Goal: Task Accomplishment & Management: Manage account settings

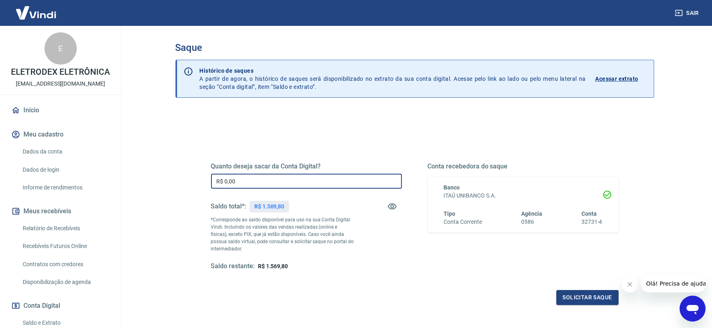
click at [237, 175] on input "R$ 0,00" at bounding box center [306, 181] width 191 height 15
type input "R$ 1.569,80"
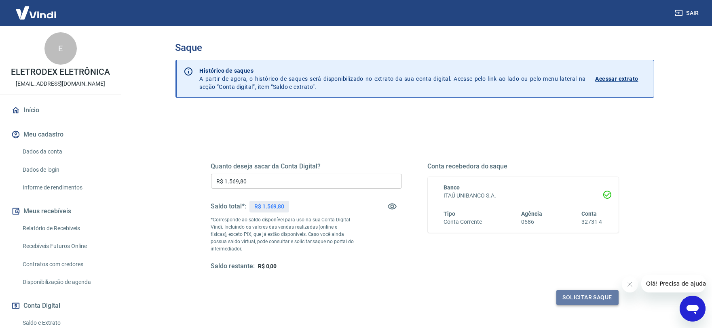
click at [561, 292] on button "Solicitar saque" at bounding box center [587, 297] width 62 height 15
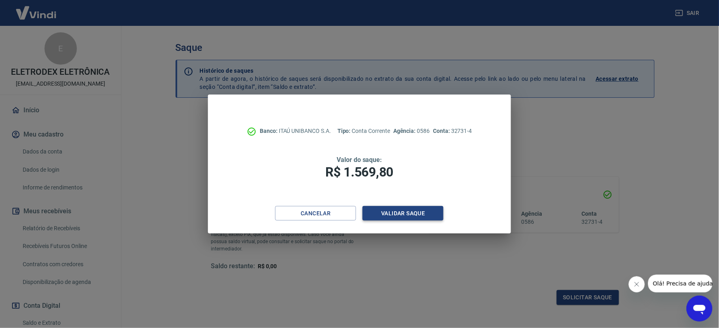
click at [402, 213] on button "Validar saque" at bounding box center [402, 213] width 81 height 15
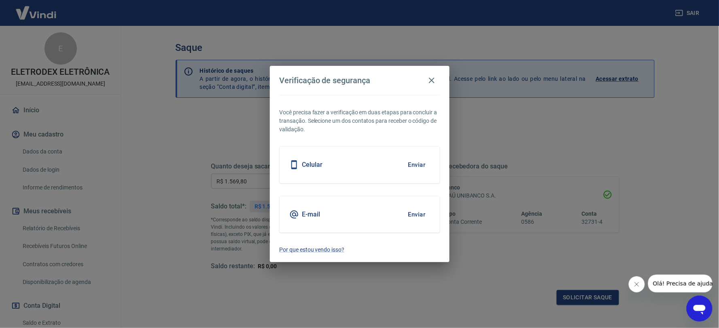
click at [415, 214] on button "Enviar" at bounding box center [417, 214] width 26 height 17
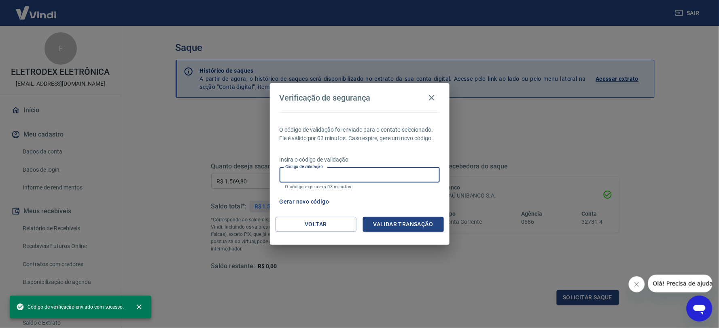
click at [336, 174] on input "Código de validação" at bounding box center [359, 174] width 160 height 15
paste input "438671"
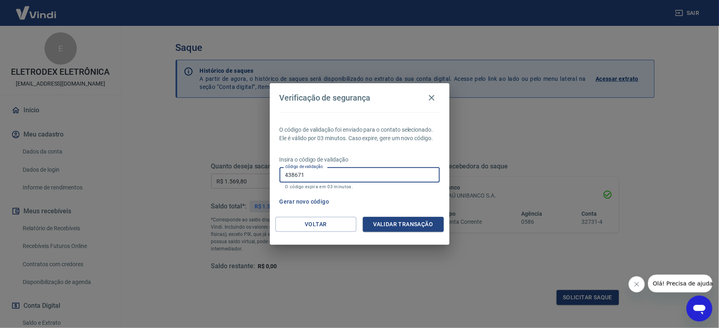
type input "438671"
click at [399, 235] on div "Voltar Validar transação" at bounding box center [360, 231] width 180 height 28
click at [388, 226] on button "Validar transação" at bounding box center [403, 224] width 81 height 15
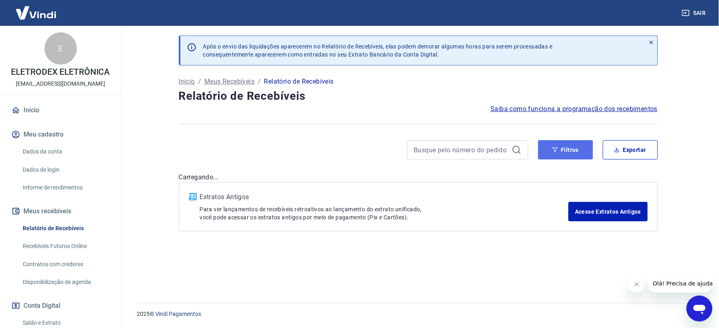
click at [580, 158] on button "Filtros" at bounding box center [565, 149] width 55 height 19
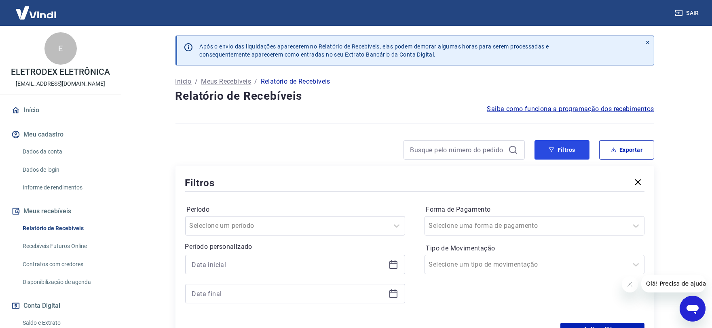
scroll to position [90, 0]
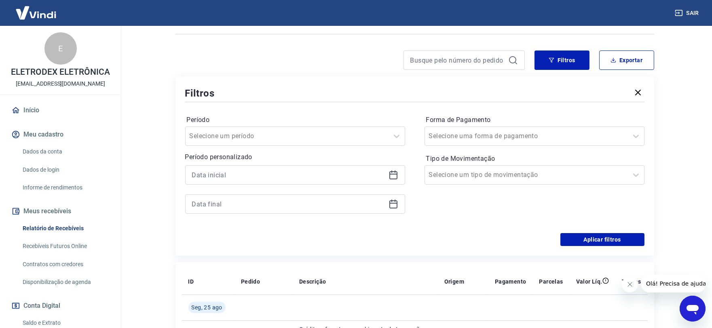
click at [394, 176] on icon at bounding box center [394, 175] width 10 height 10
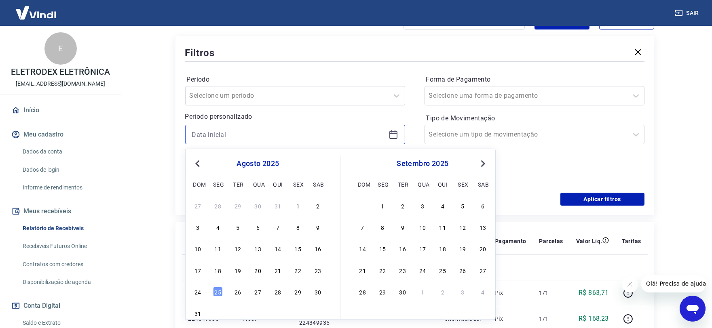
scroll to position [180, 0]
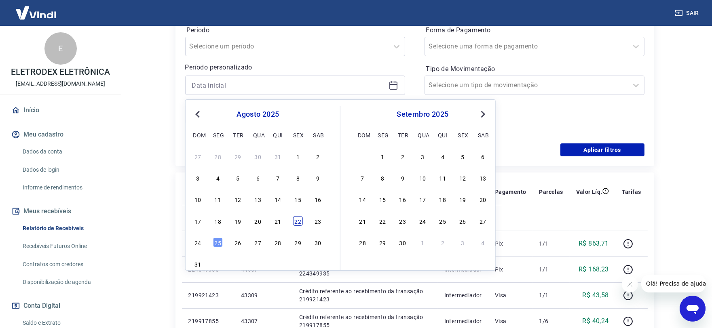
click at [300, 222] on div "22" at bounding box center [298, 221] width 10 height 10
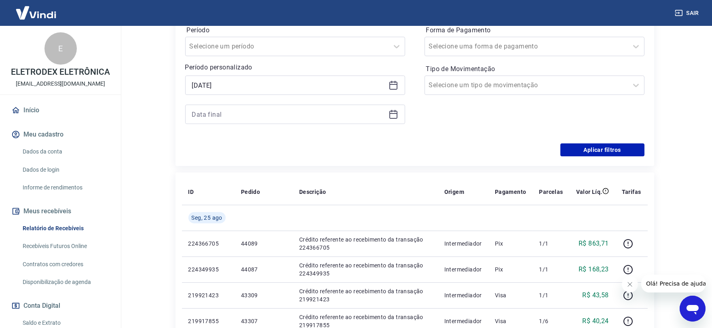
type input "[DATE]"
click at [390, 115] on icon at bounding box center [394, 115] width 10 height 10
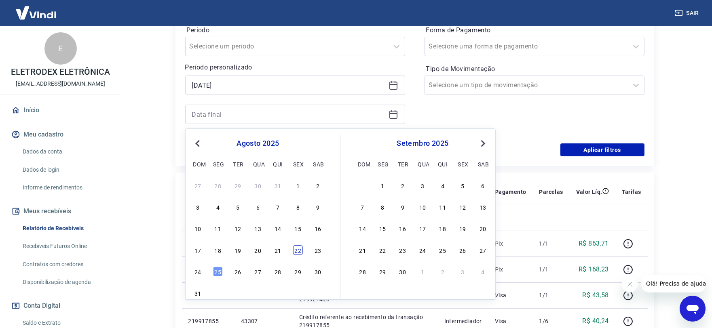
click at [297, 252] on div "22" at bounding box center [298, 250] width 10 height 10
type input "[DATE]"
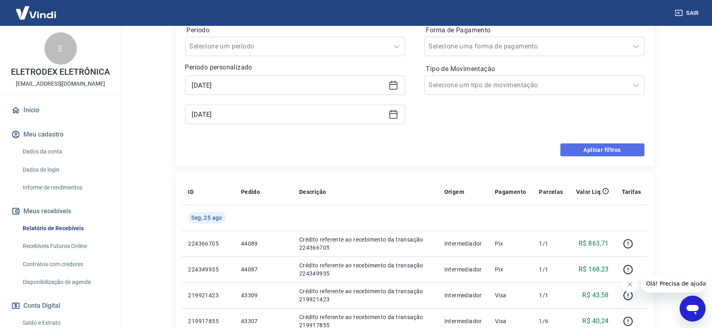
click at [585, 144] on button "Aplicar filtros" at bounding box center [603, 150] width 84 height 13
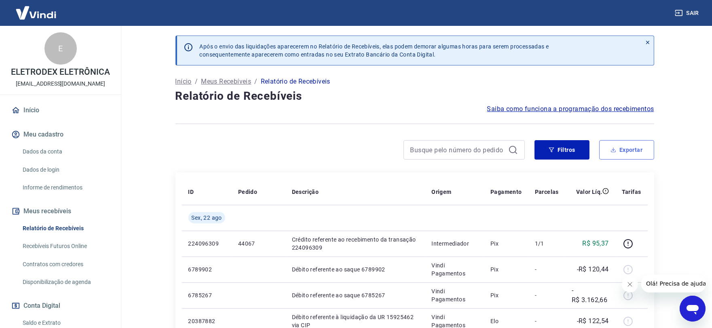
click at [630, 151] on button "Exportar" at bounding box center [626, 149] width 55 height 19
type input "[DATE]"
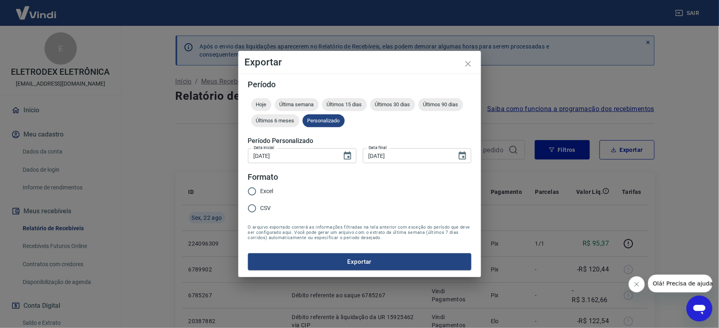
click at [265, 191] on span "Excel" at bounding box center [266, 191] width 13 height 8
click at [260, 191] on input "Excel" at bounding box center [251, 191] width 17 height 17
radio input "true"
click at [345, 260] on button "Exportar" at bounding box center [359, 262] width 223 height 17
